Goal: Find specific page/section: Find specific page/section

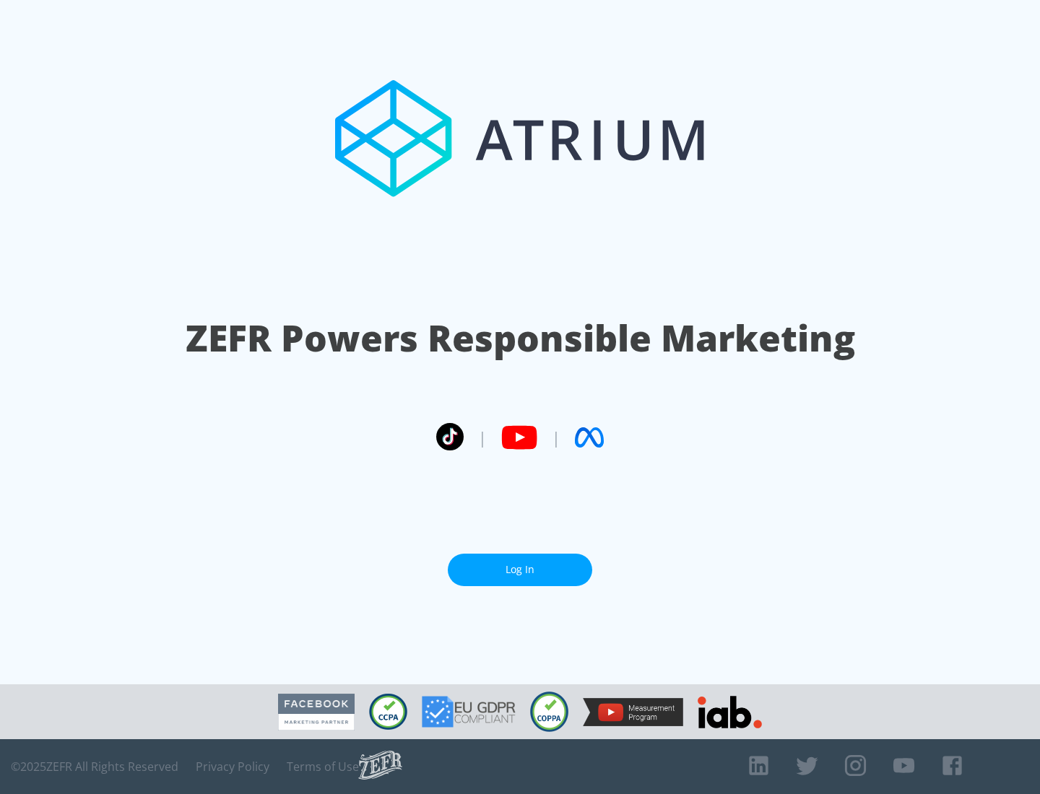
click at [520, 564] on link "Log In" at bounding box center [520, 570] width 144 height 32
